Goal: Find specific page/section: Find specific page/section

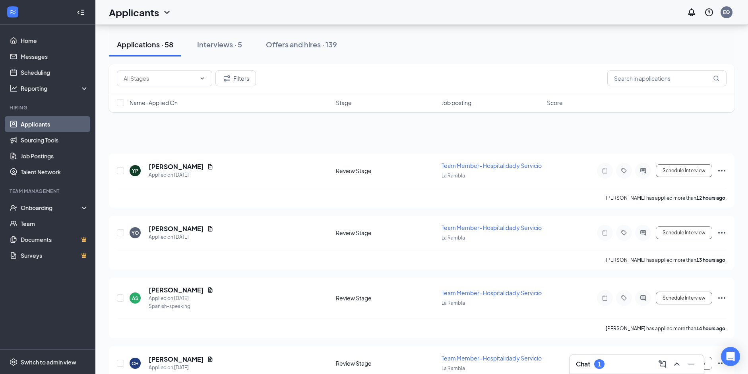
scroll to position [2404, 0]
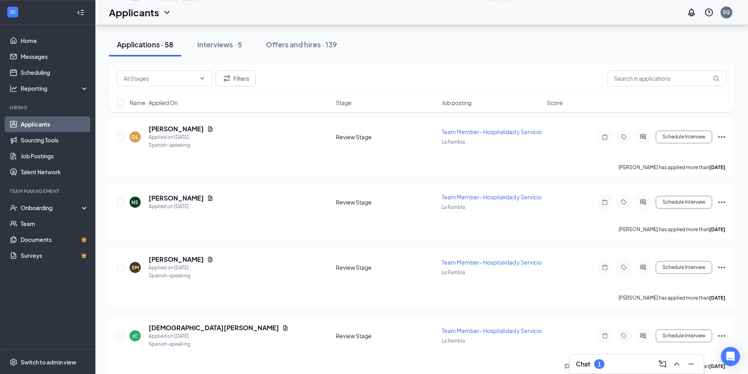
click at [591, 365] on div "Chat 1" at bounding box center [590, 364] width 29 height 10
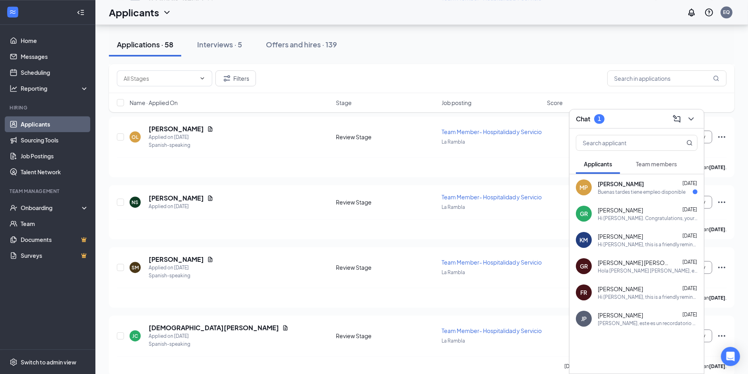
click at [599, 186] on span "[PERSON_NAME]" at bounding box center [621, 184] width 46 height 8
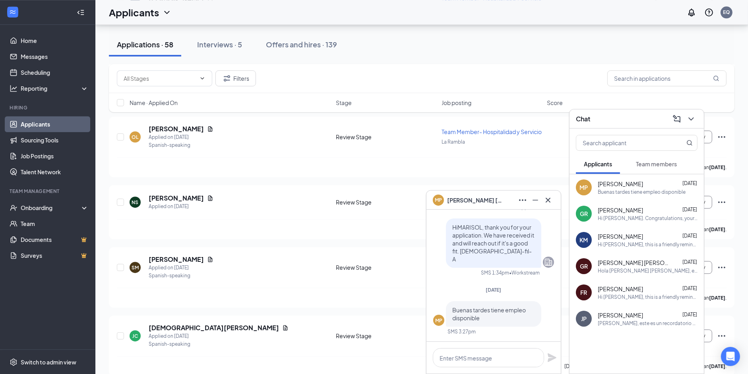
click at [461, 198] on span "[PERSON_NAME]" at bounding box center [475, 200] width 56 height 9
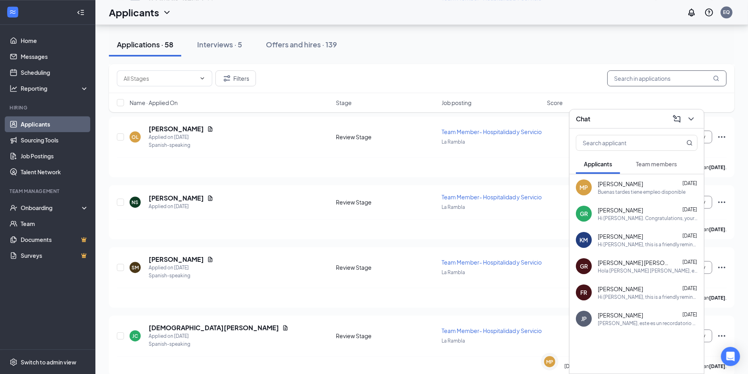
click at [657, 83] on input "text" at bounding box center [667, 78] width 119 height 16
type input "[PERSON_NAME]"
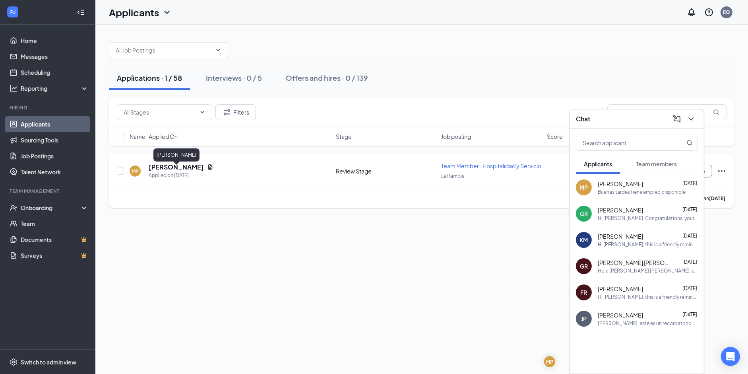
click at [192, 169] on h5 "[PERSON_NAME]" at bounding box center [176, 167] width 55 height 9
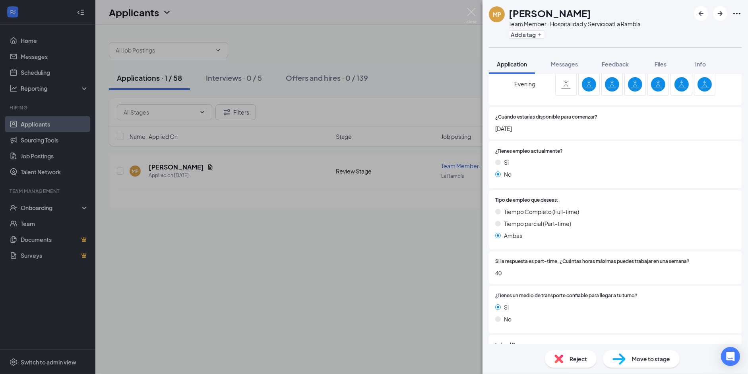
scroll to position [618, 0]
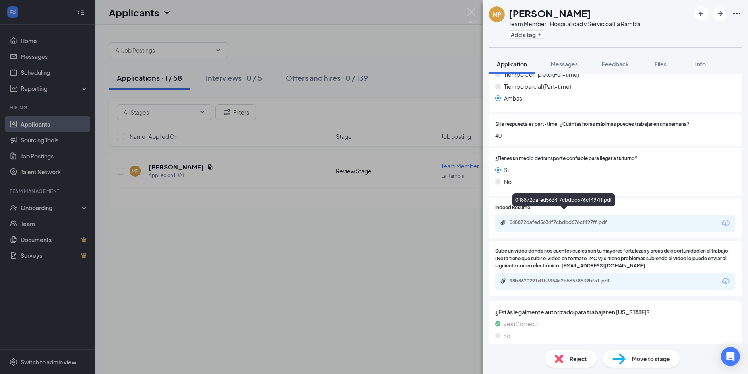
click at [550, 219] on div "048872dafed5634f7cbdbd676cf497ff.pdf" at bounding box center [564, 223] width 129 height 8
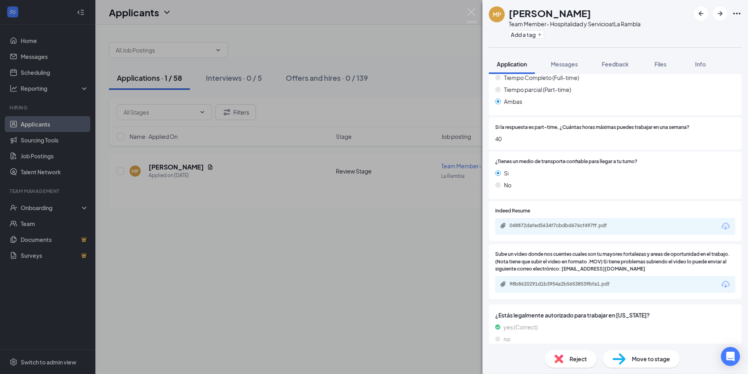
click at [562, 281] on div "98b8620291d1b3954a2b56538539bfa1.pdf" at bounding box center [565, 284] width 111 height 6
